Goal: Task Accomplishment & Management: Manage account settings

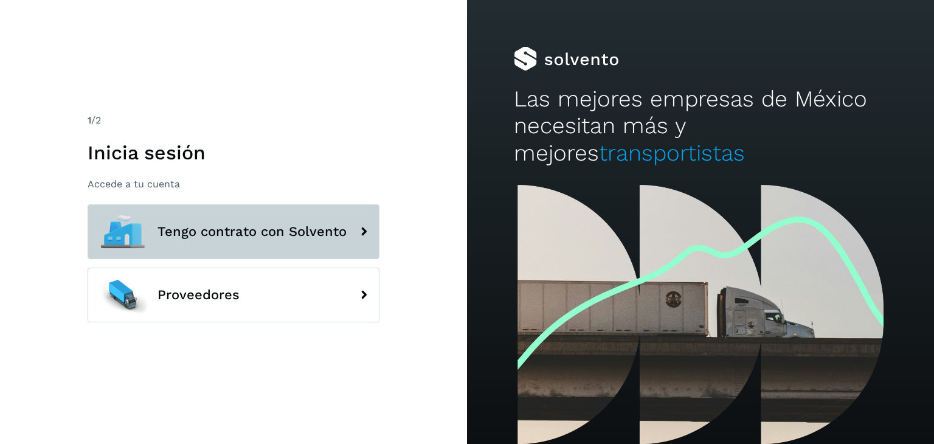
click at [312, 224] on span "Tengo contrato con Solvento" at bounding box center [251, 231] width 189 height 15
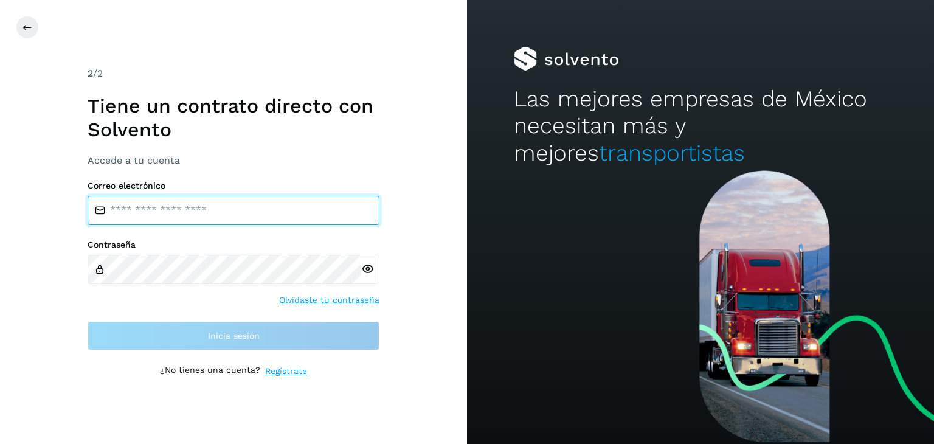
click at [236, 203] on input "email" at bounding box center [234, 210] width 292 height 29
type input "**********"
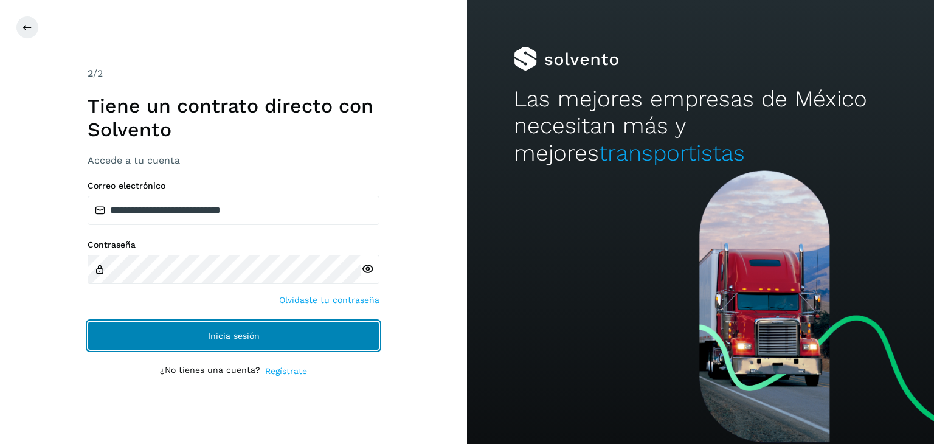
click at [259, 328] on button "Inicia sesión" at bounding box center [234, 335] width 292 height 29
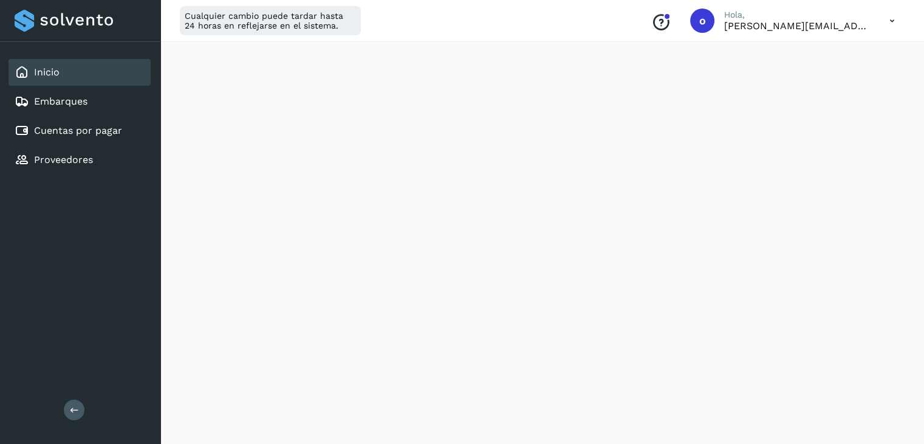
scroll to position [732, 0]
click at [68, 125] on link "Cuentas por pagar" at bounding box center [78, 131] width 88 height 12
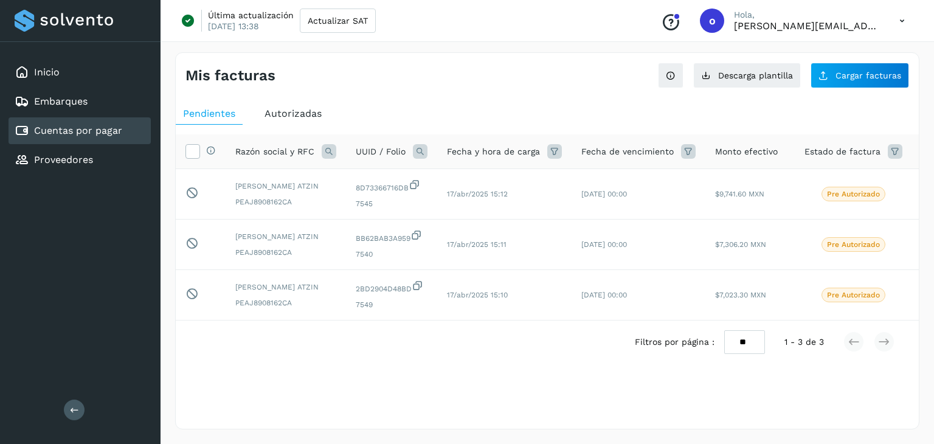
click at [67, 129] on link "Cuentas por pagar" at bounding box center [78, 131] width 88 height 12
click at [55, 75] on link "Inicio" at bounding box center [47, 72] width 26 height 12
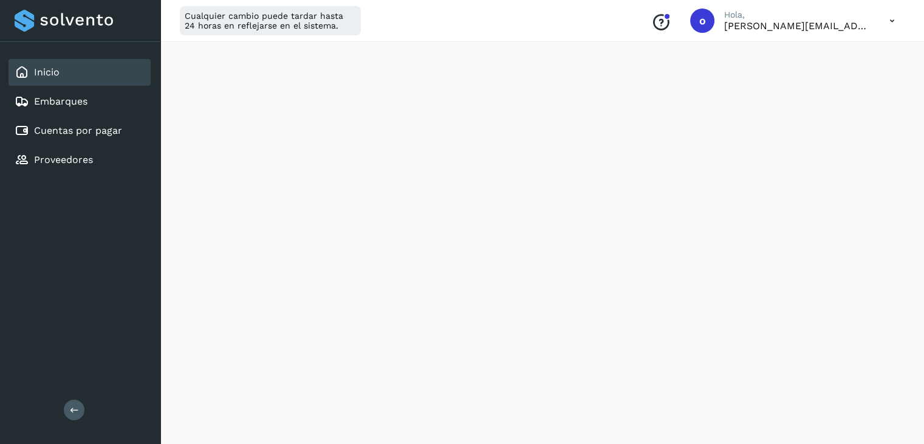
scroll to position [428, 0]
click at [63, 121] on div "Cuentas por pagar" at bounding box center [80, 130] width 142 height 27
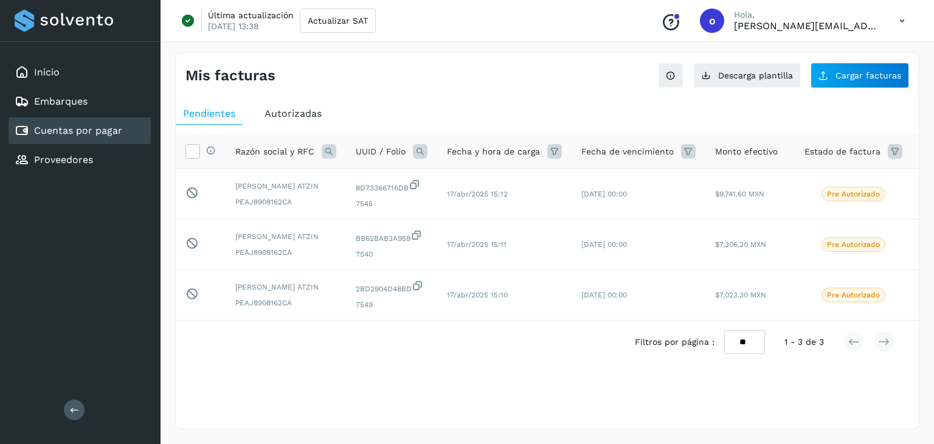
click at [79, 126] on link "Cuentas por pagar" at bounding box center [78, 131] width 88 height 12
click at [62, 117] on div "Cuentas por pagar" at bounding box center [80, 130] width 142 height 27
click at [72, 128] on link "Cuentas por pagar" at bounding box center [78, 131] width 88 height 12
click at [68, 127] on link "Cuentas por pagar" at bounding box center [78, 131] width 88 height 12
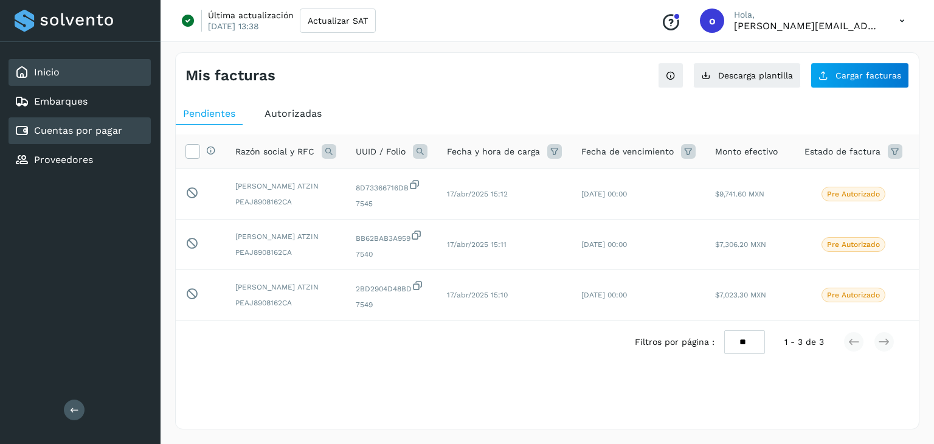
click at [62, 71] on div "Inicio" at bounding box center [80, 72] width 142 height 27
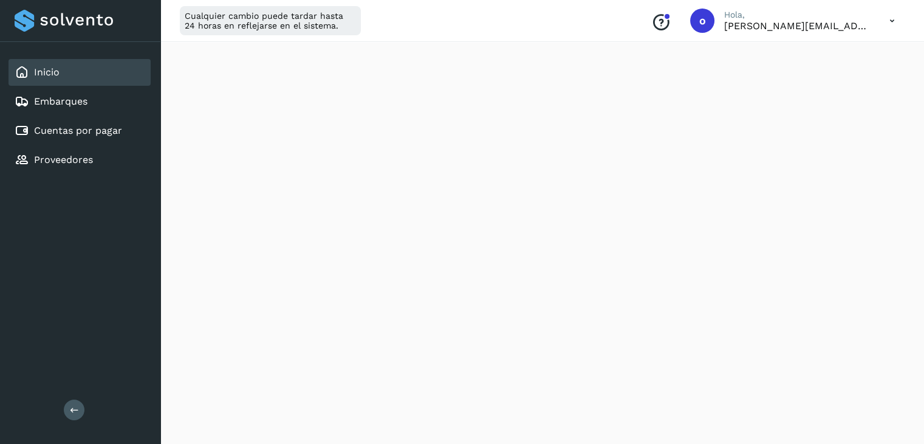
scroll to position [669, 0]
